Goal: Information Seeking & Learning: Learn about a topic

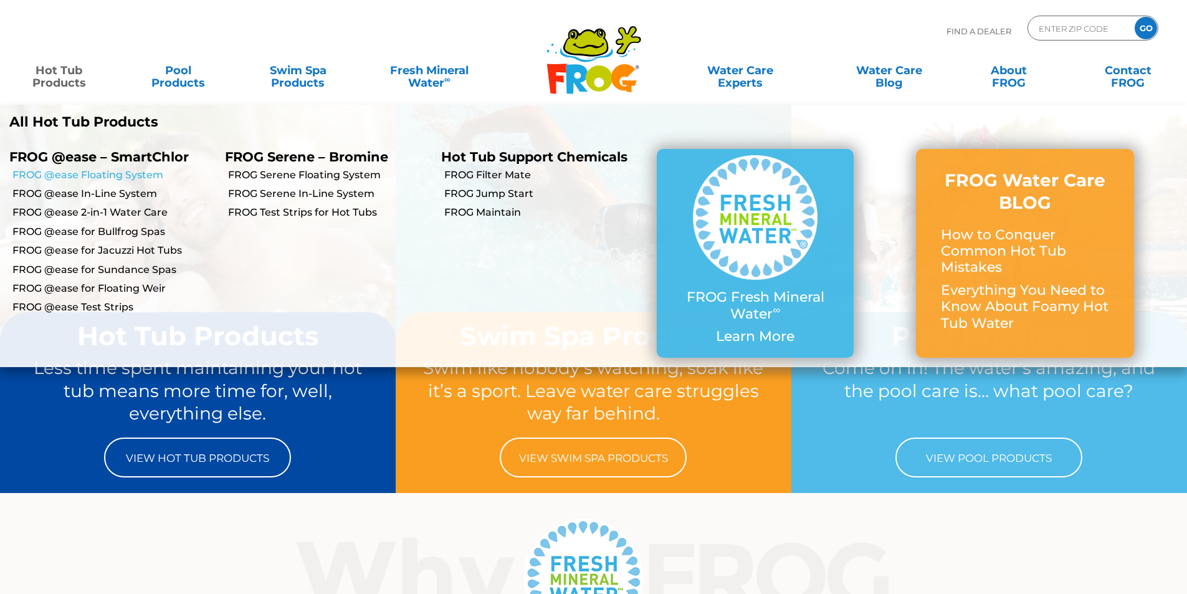
click at [79, 177] on link "FROG @ease Floating System" at bounding box center [113, 175] width 203 height 14
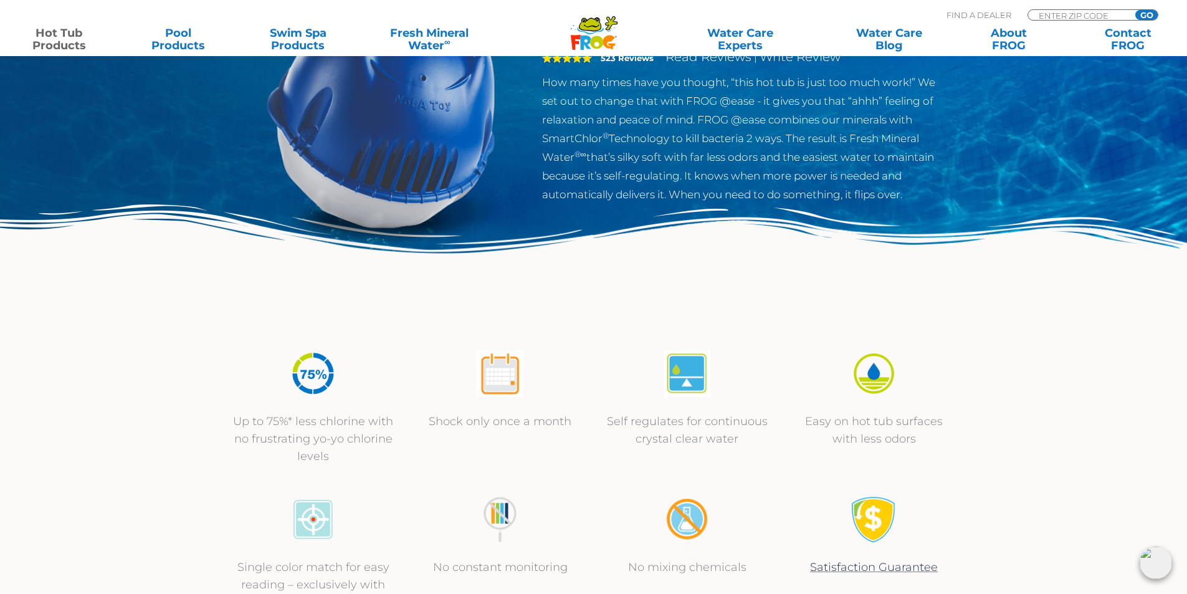
scroll to position [62, 0]
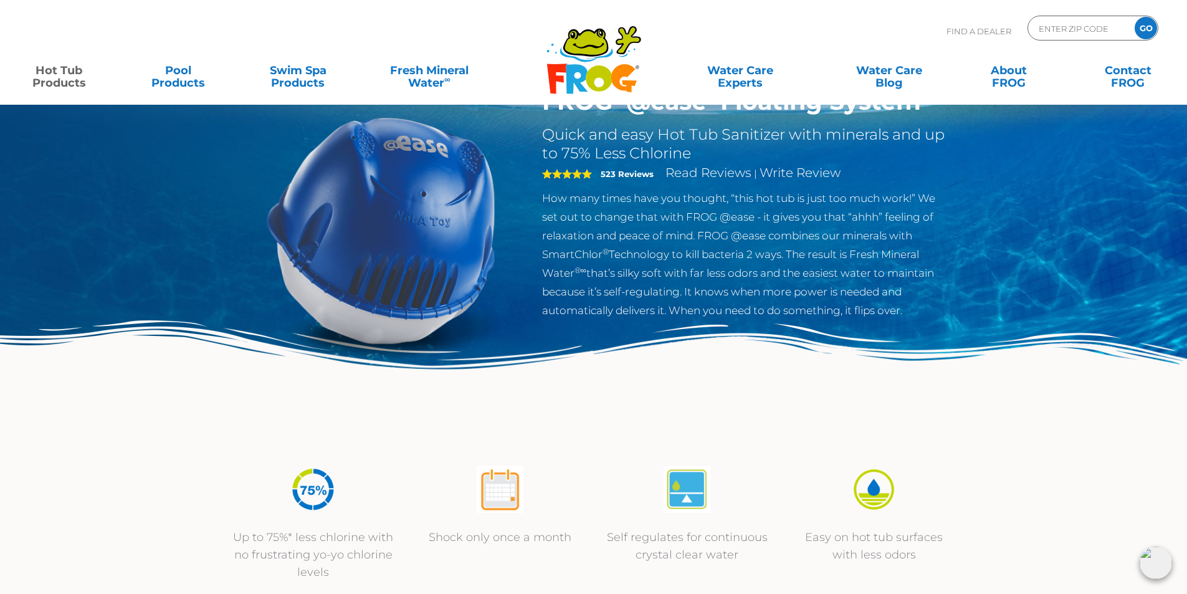
click at [282, 214] on img at bounding box center [381, 229] width 285 height 285
click at [185, 310] on div "FROG ® @ease ® Floating System Quick and easy Hot Tub Sanitizer with minerals a…" at bounding box center [593, 194] width 1187 height 513
click at [1152, 562] on img at bounding box center [1155, 562] width 32 height 32
click at [1147, 559] on img at bounding box center [1155, 562] width 32 height 32
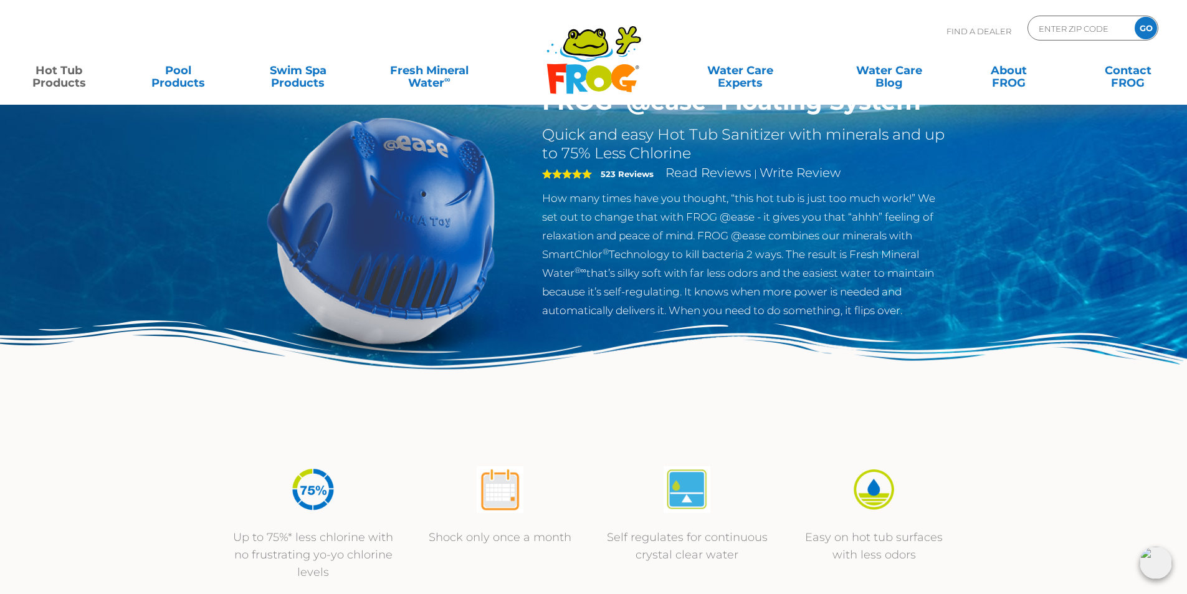
click at [150, 443] on img at bounding box center [593, 385] width 1187 height 130
